Goal: Find specific page/section: Find specific page/section

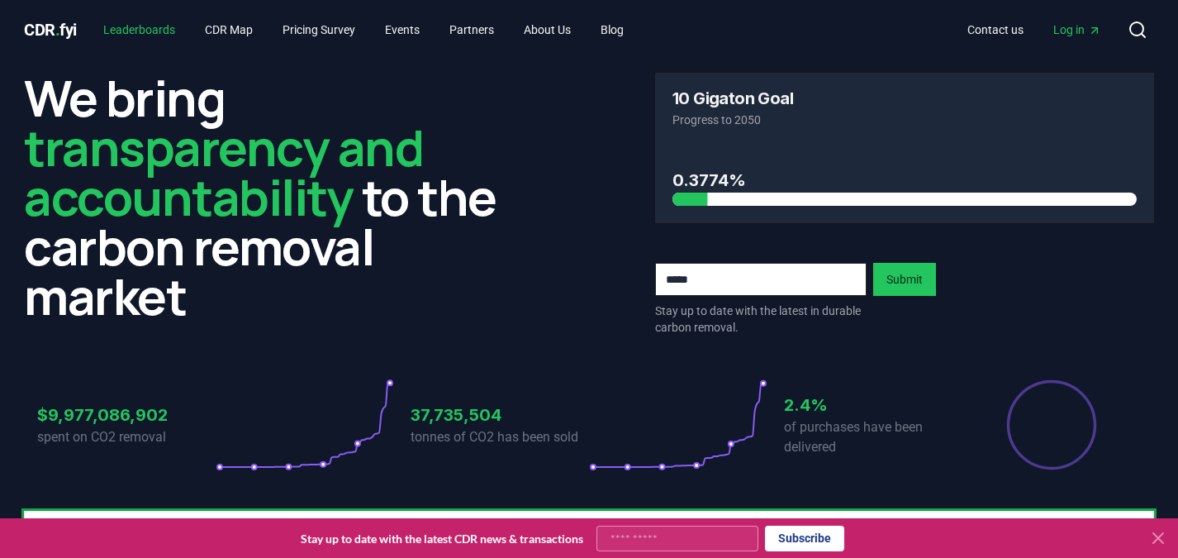
click at [144, 28] on link "Leaderboards" at bounding box center [139, 30] width 98 height 30
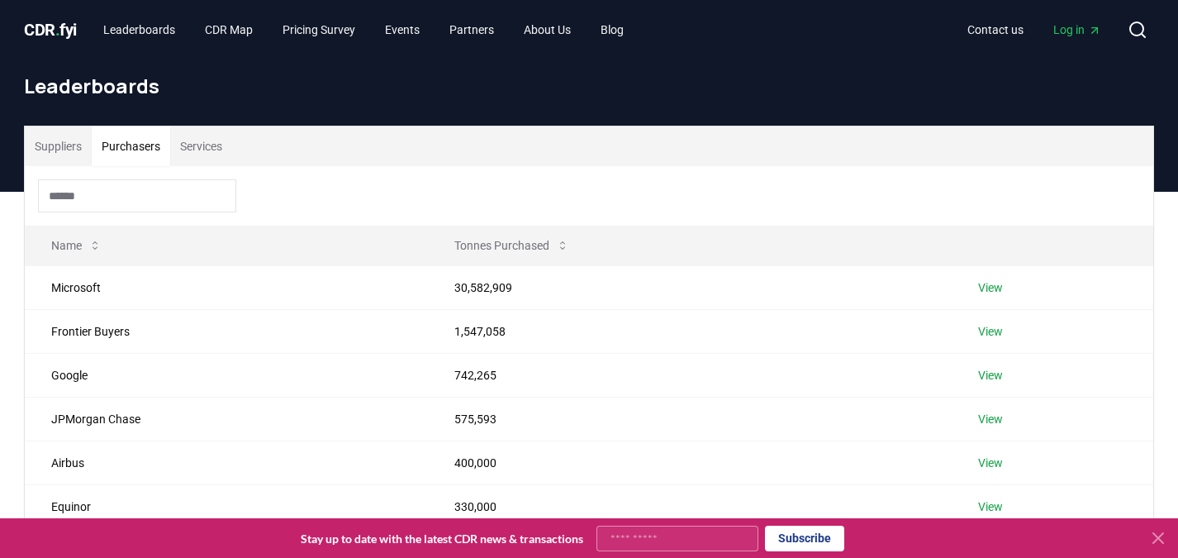
click at [134, 151] on button "Purchasers" at bounding box center [131, 146] width 78 height 40
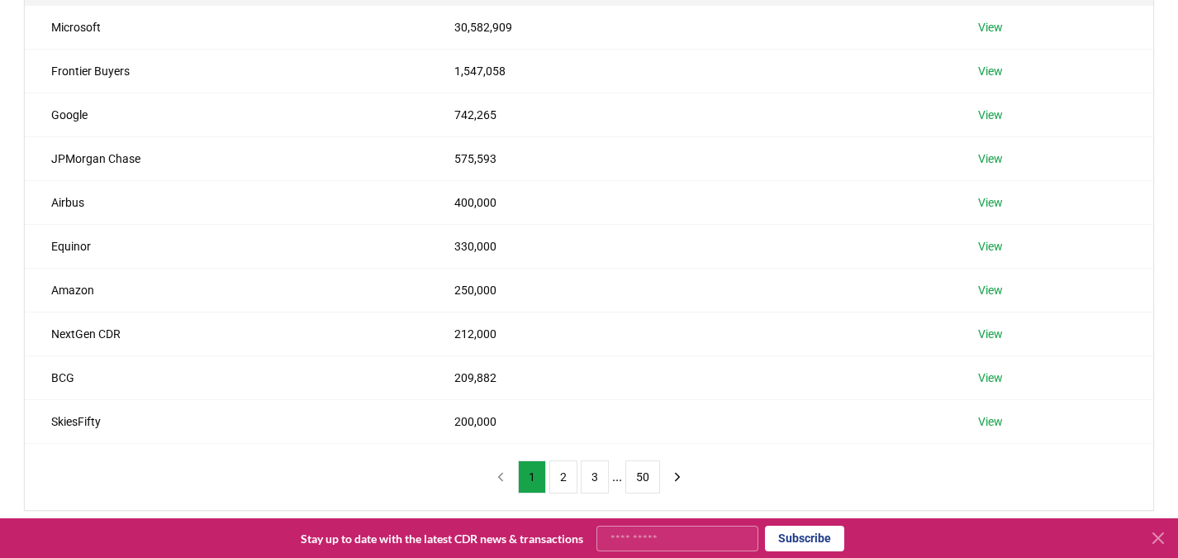
scroll to position [268, 0]
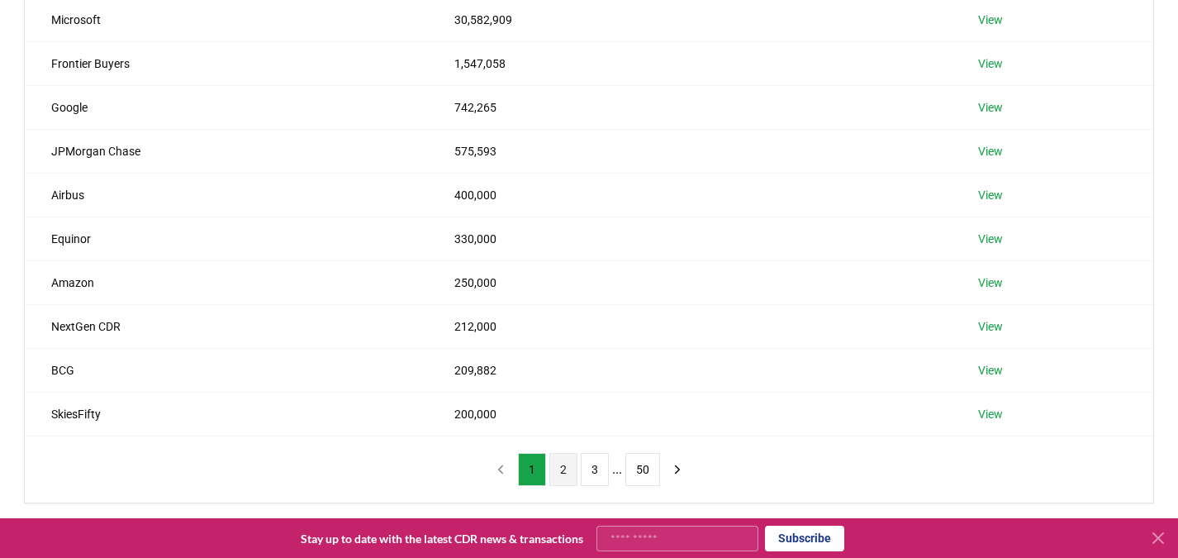
click at [559, 464] on button "2" at bounding box center [563, 469] width 28 height 33
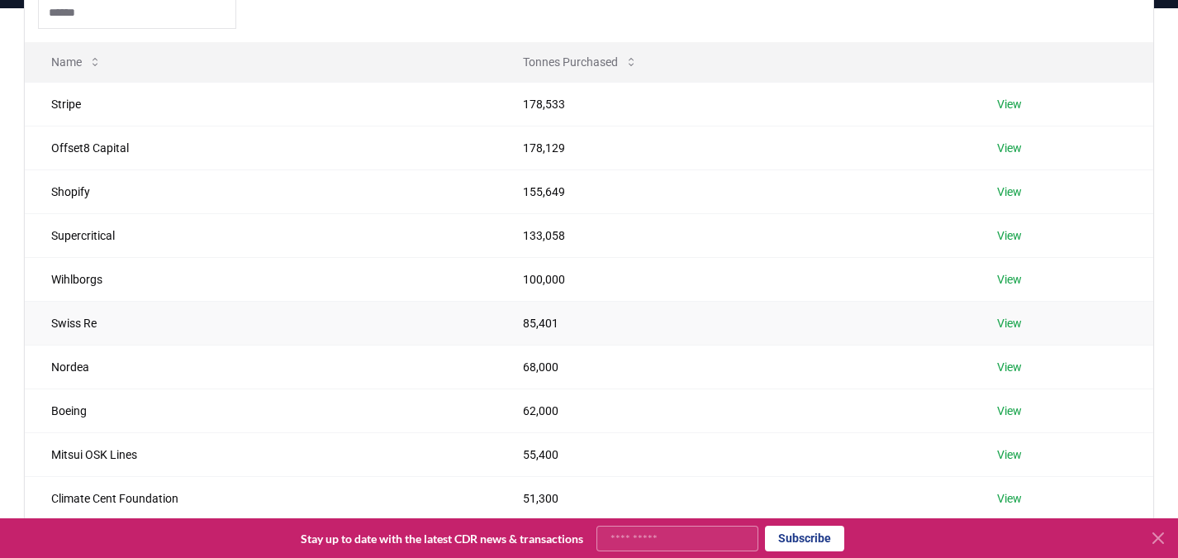
scroll to position [203, 0]
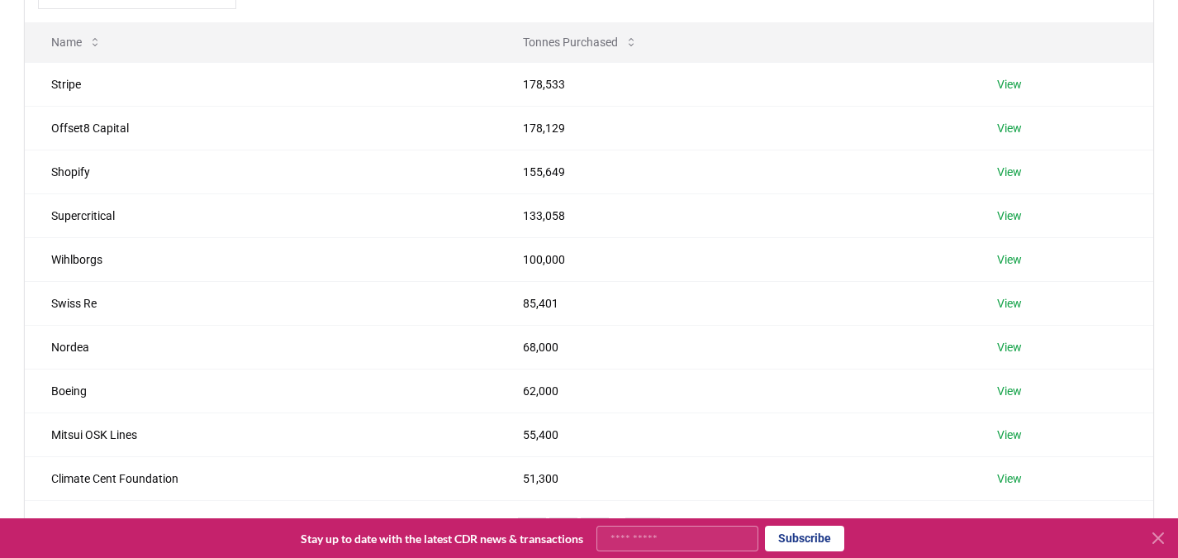
click at [1166, 540] on icon at bounding box center [1159, 538] width 20 height 20
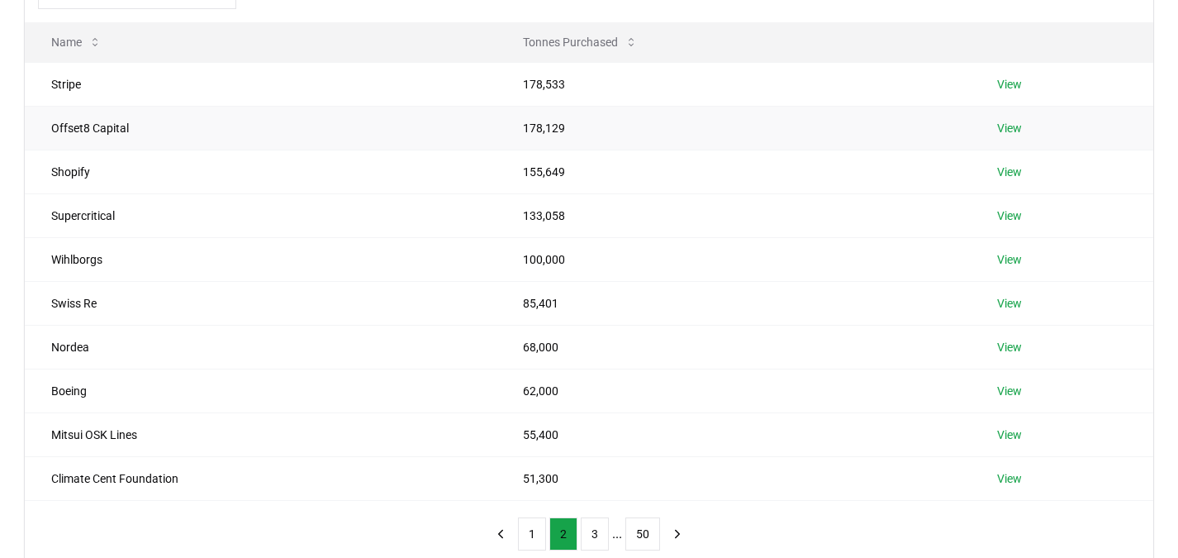
click at [1005, 122] on link "View" at bounding box center [1009, 128] width 25 height 17
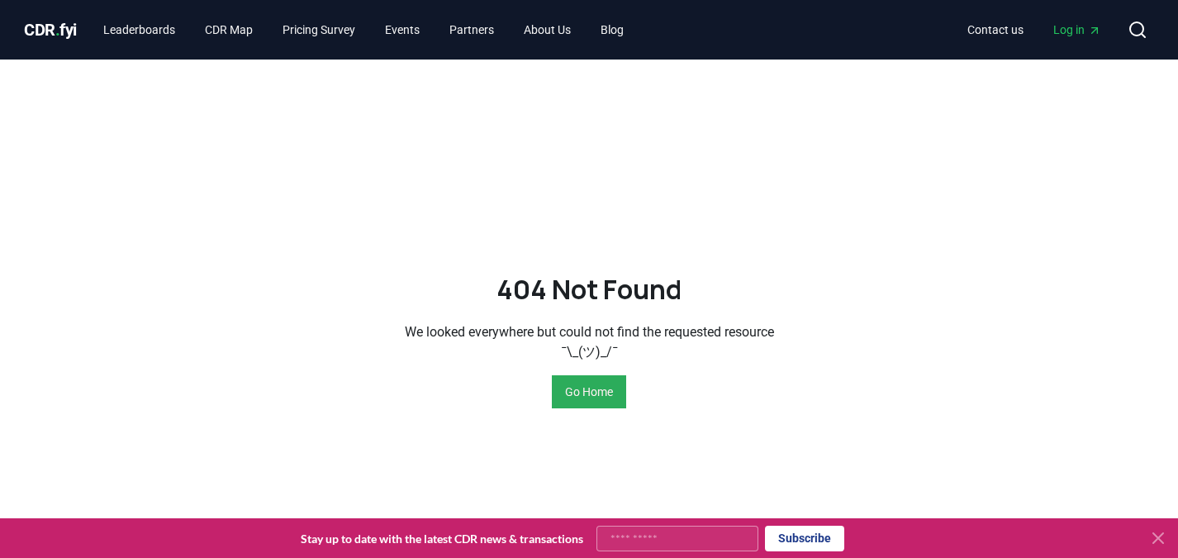
click at [576, 392] on button "Go Home" at bounding box center [589, 391] width 74 height 33
click at [584, 395] on button "Go Home" at bounding box center [589, 391] width 74 height 33
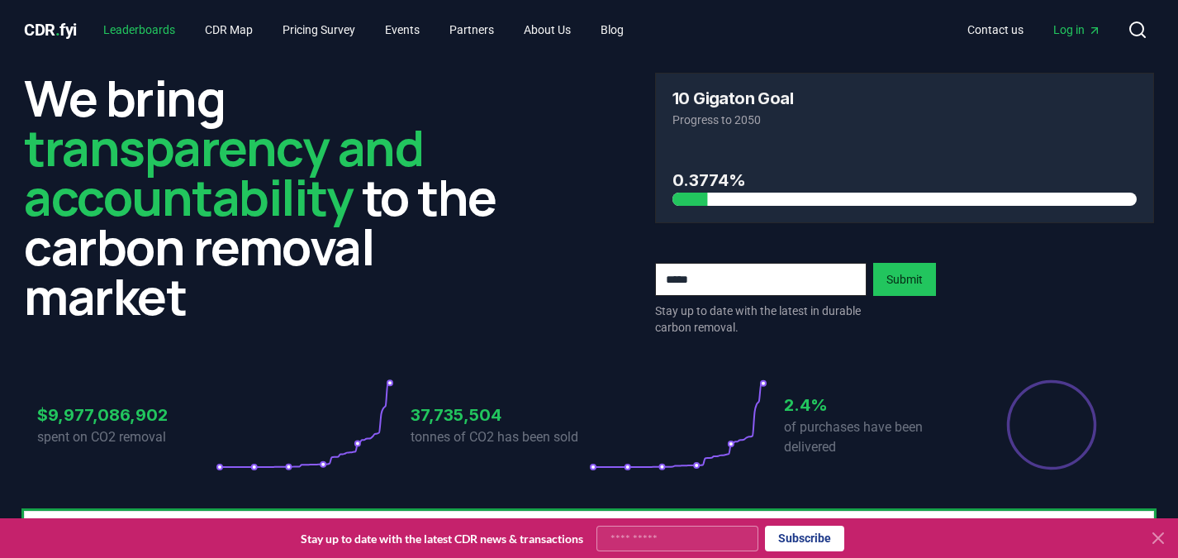
click at [162, 31] on link "Leaderboards" at bounding box center [139, 30] width 98 height 30
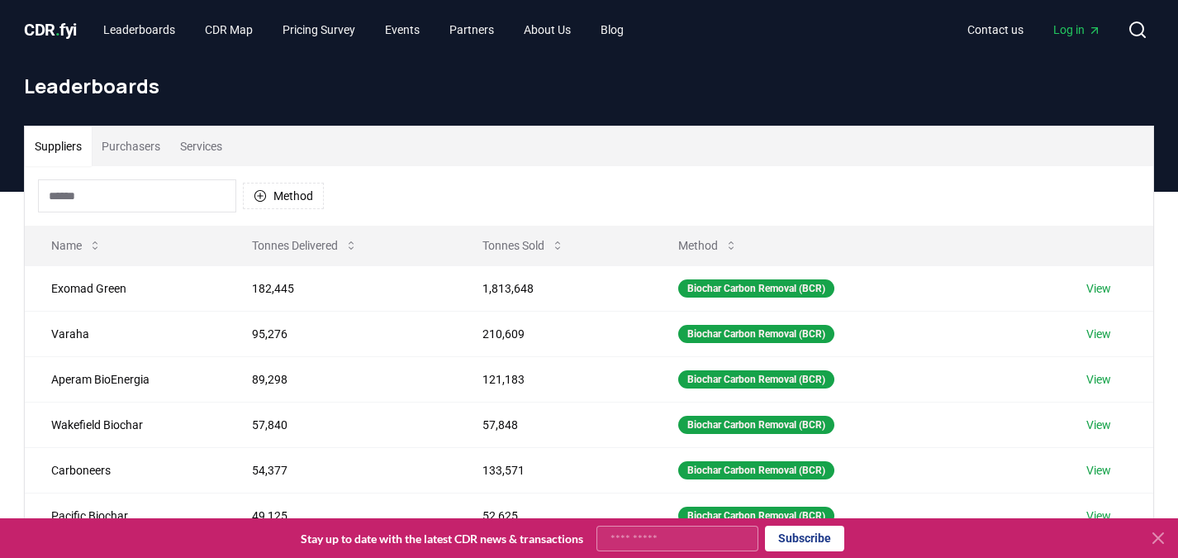
click at [153, 150] on button "Purchasers" at bounding box center [131, 146] width 78 height 40
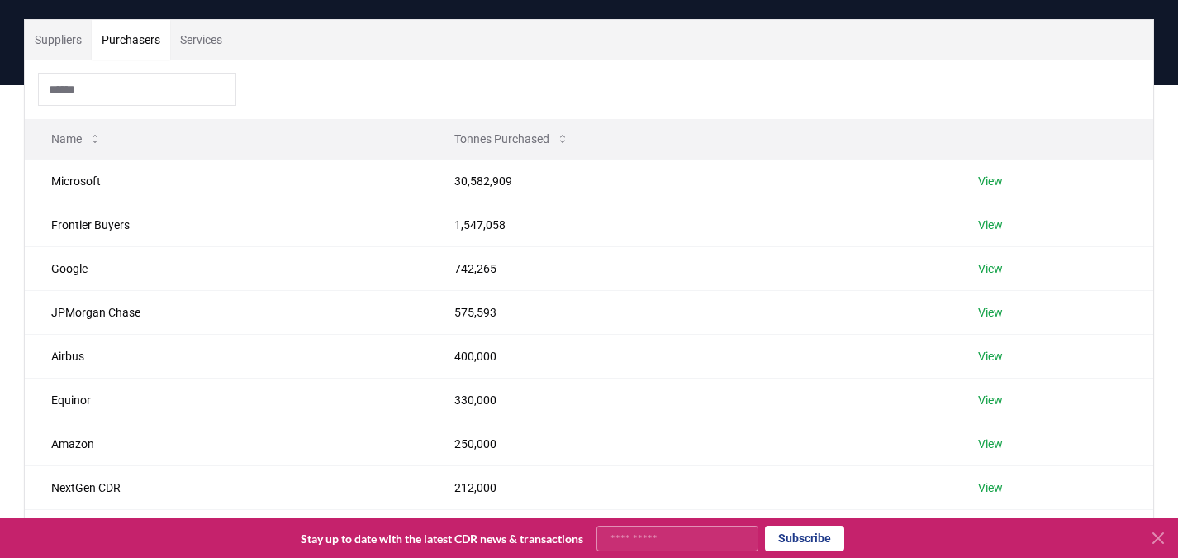
scroll to position [471, 0]
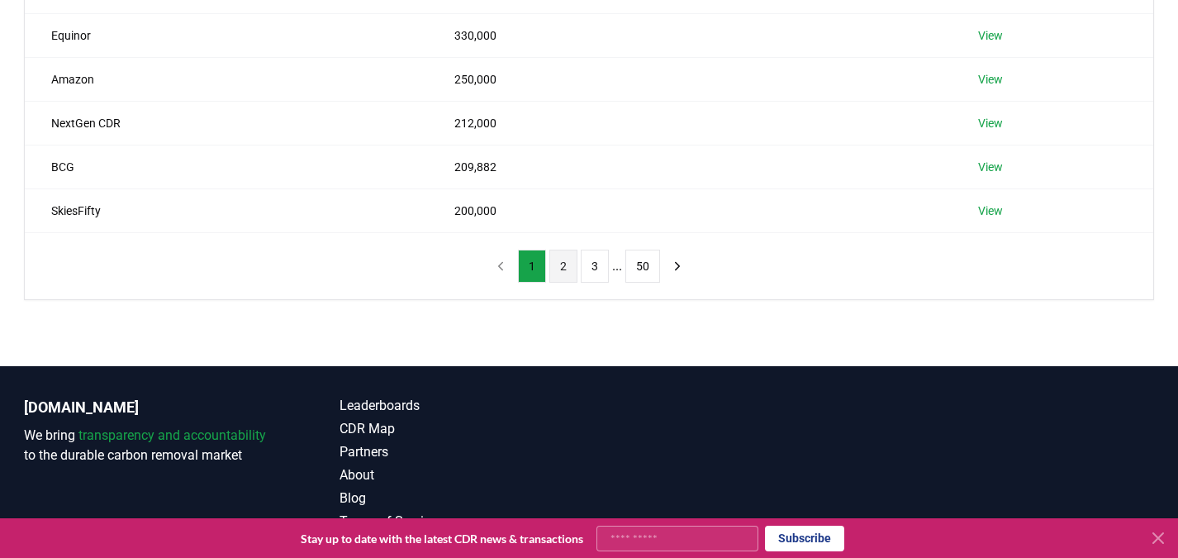
click at [559, 266] on button "2" at bounding box center [563, 266] width 28 height 33
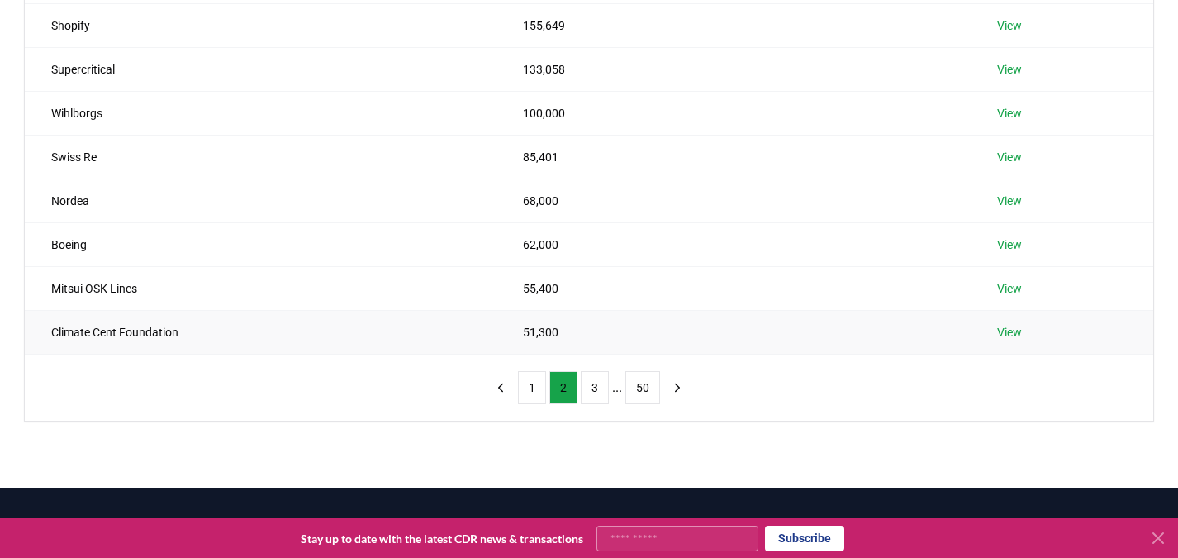
scroll to position [145, 0]
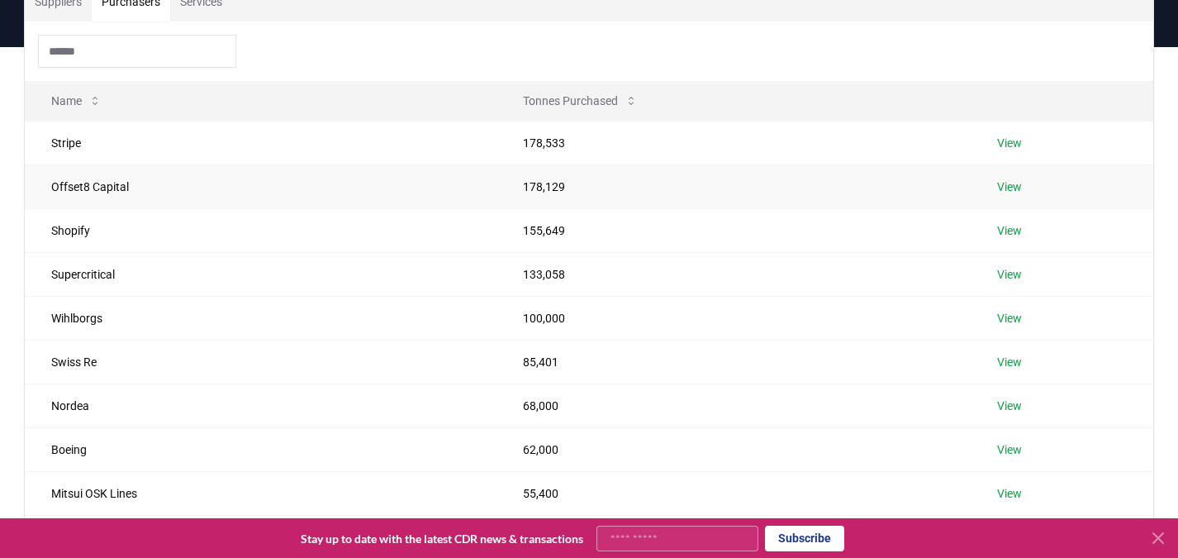
click at [96, 184] on td "Offset8 Capital" at bounding box center [261, 186] width 472 height 44
click at [1019, 185] on link "View" at bounding box center [1009, 186] width 25 height 17
